Goal: Find specific page/section: Find specific page/section

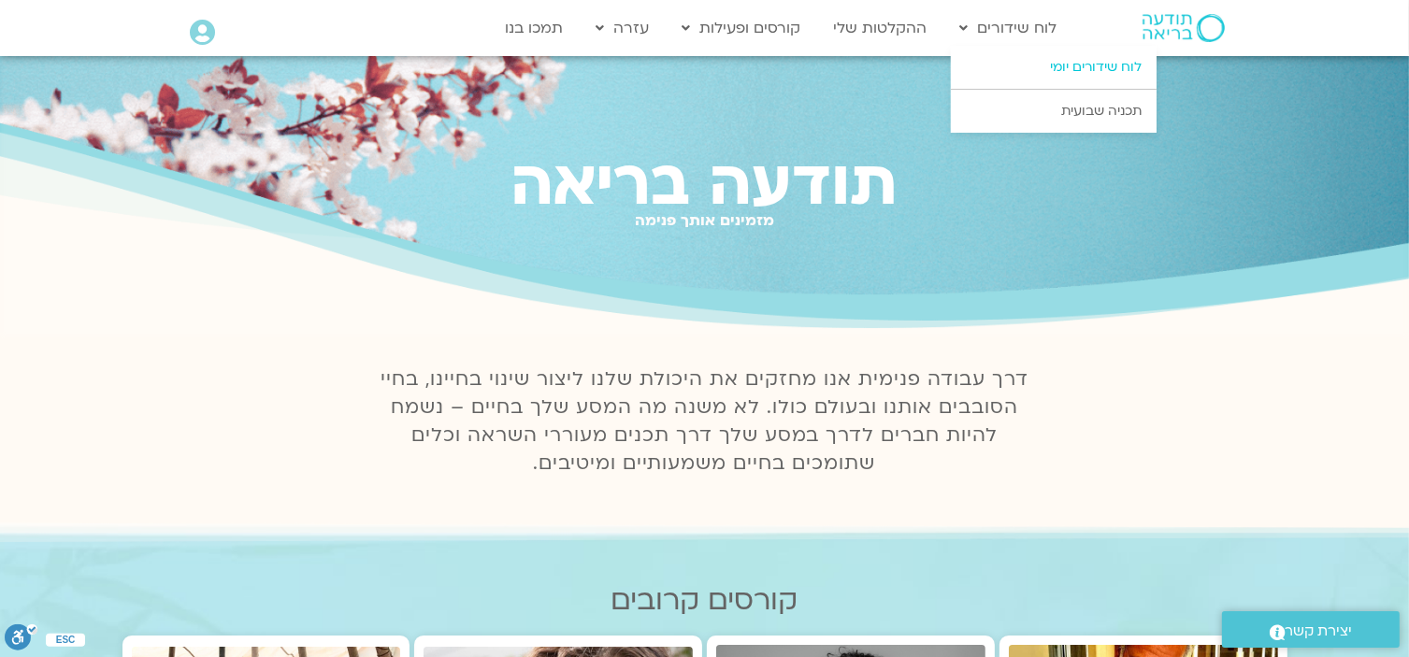
click at [1038, 74] on link "לוח שידורים יומי" at bounding box center [1054, 67] width 206 height 43
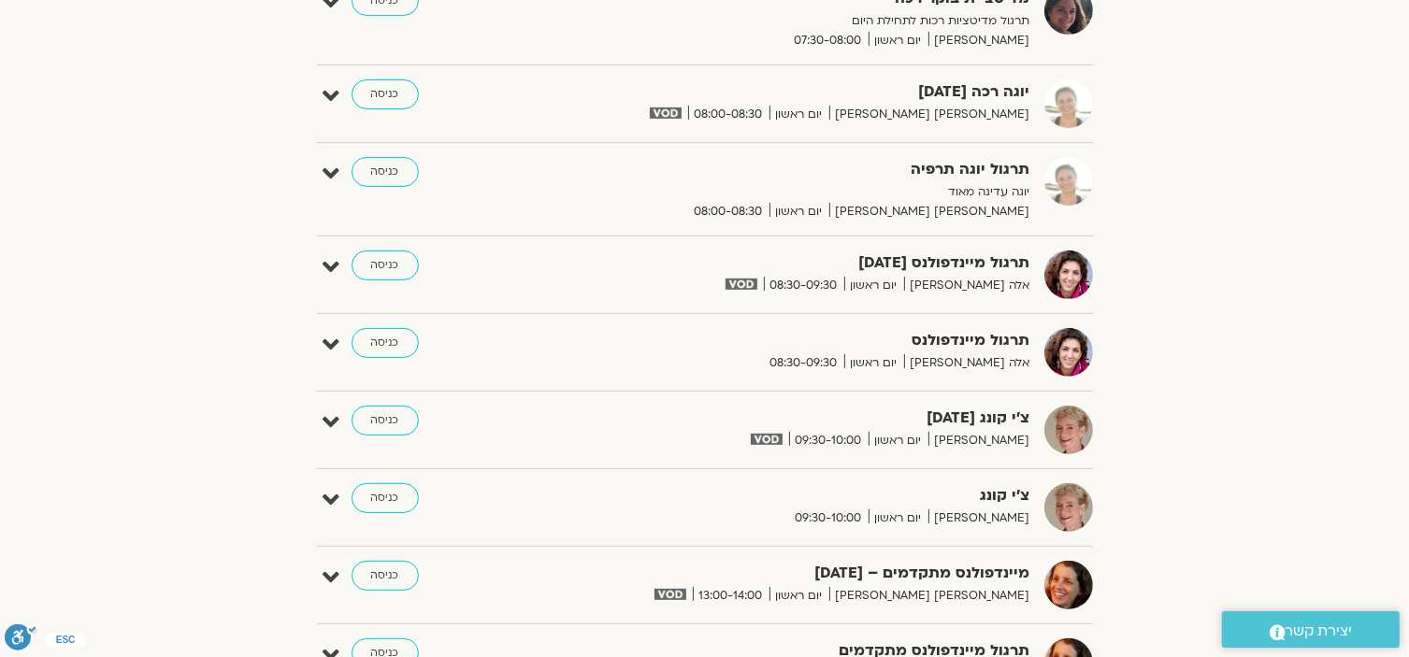
scroll to position [935, 0]
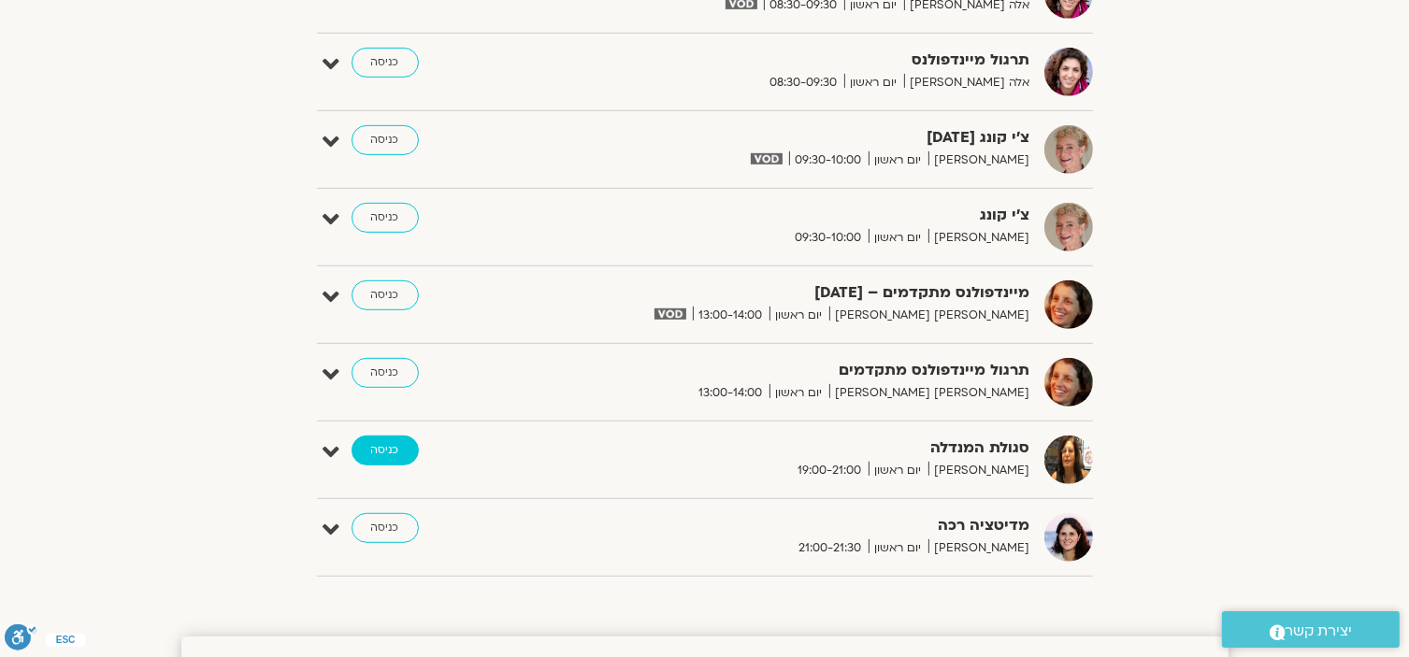
click at [407, 439] on link "כניסה" at bounding box center [385, 451] width 67 height 30
